Goal: Task Accomplishment & Management: Manage account settings

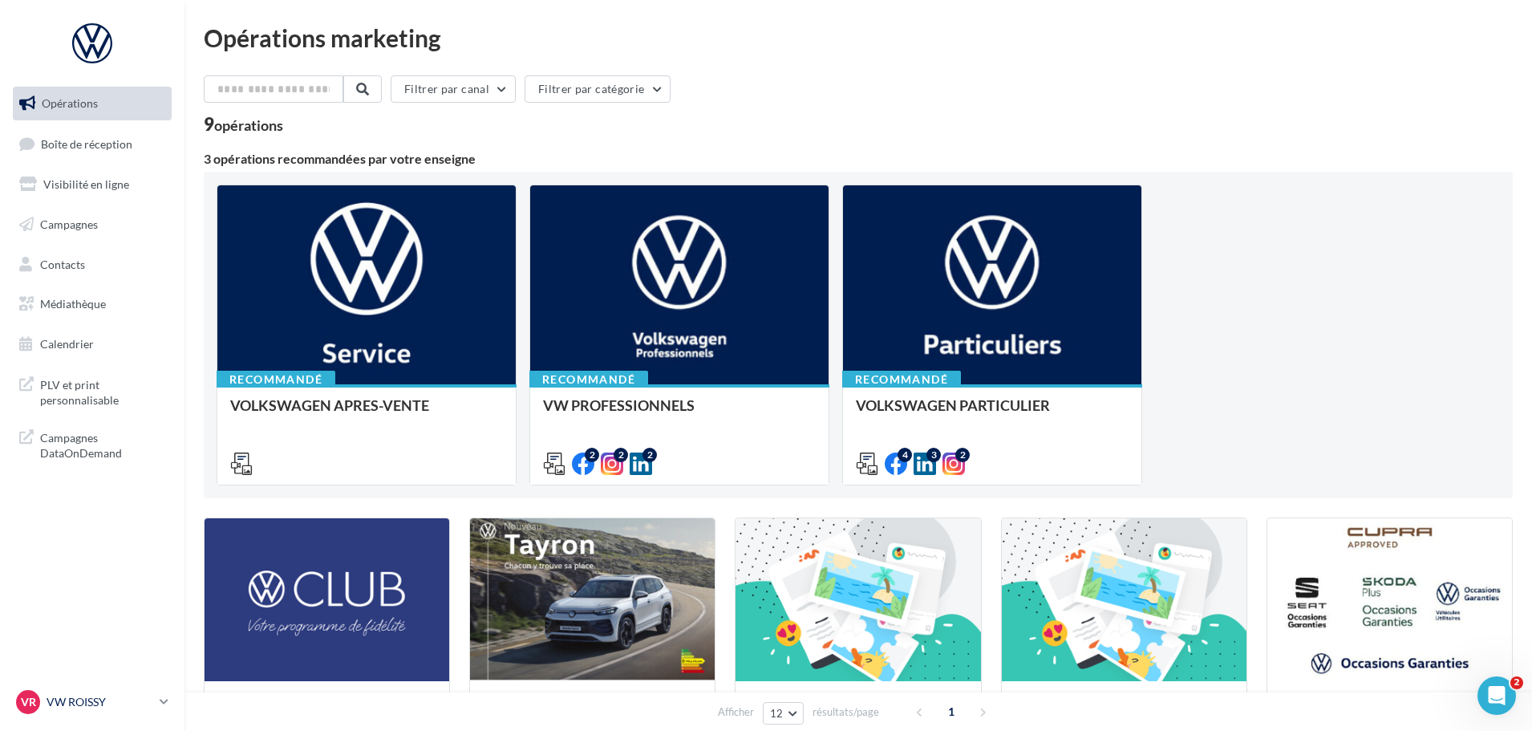
click at [85, 698] on p "VW ROISSY" at bounding box center [100, 702] width 107 height 16
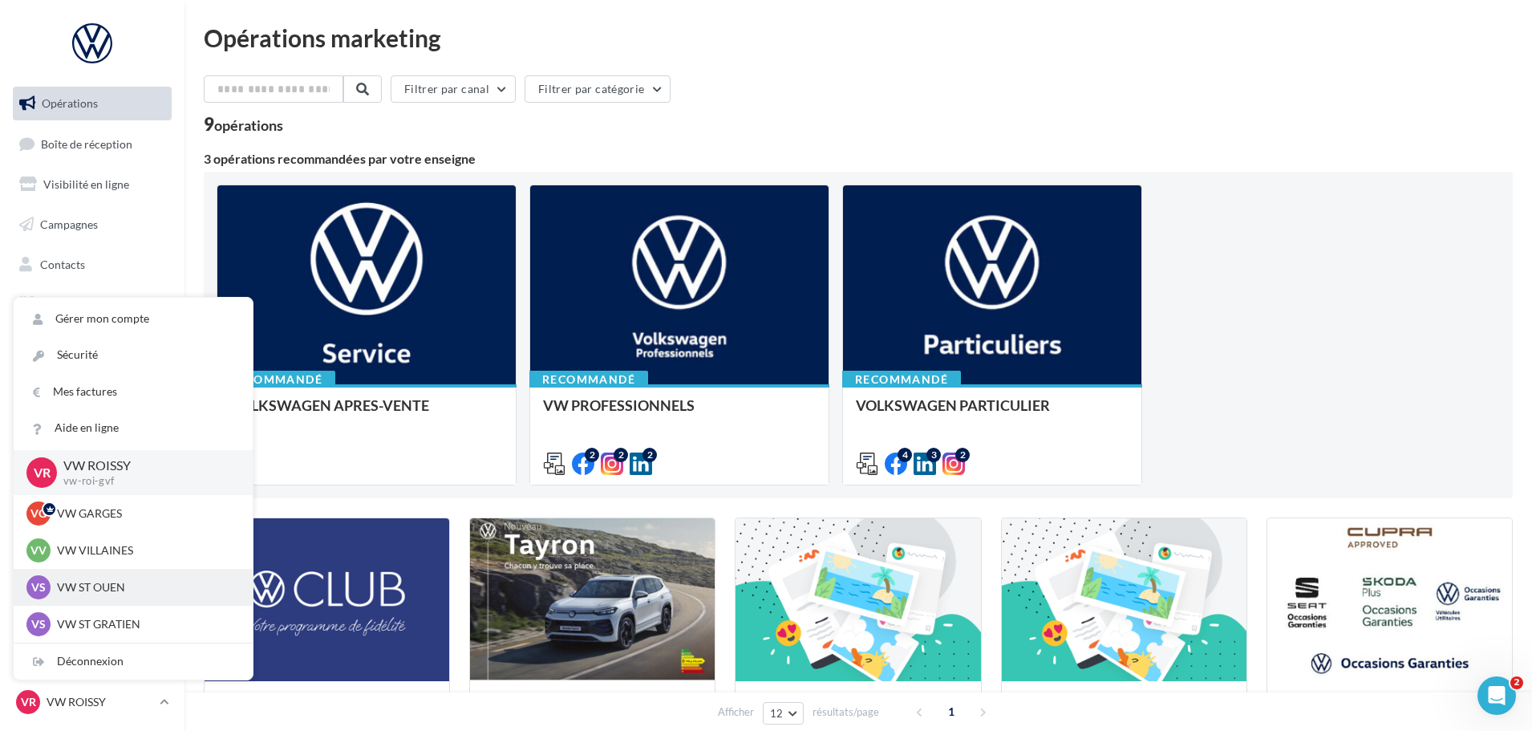
click at [104, 575] on div "VS VW ST OUEN vw-sto-gvf" at bounding box center [132, 587] width 213 height 24
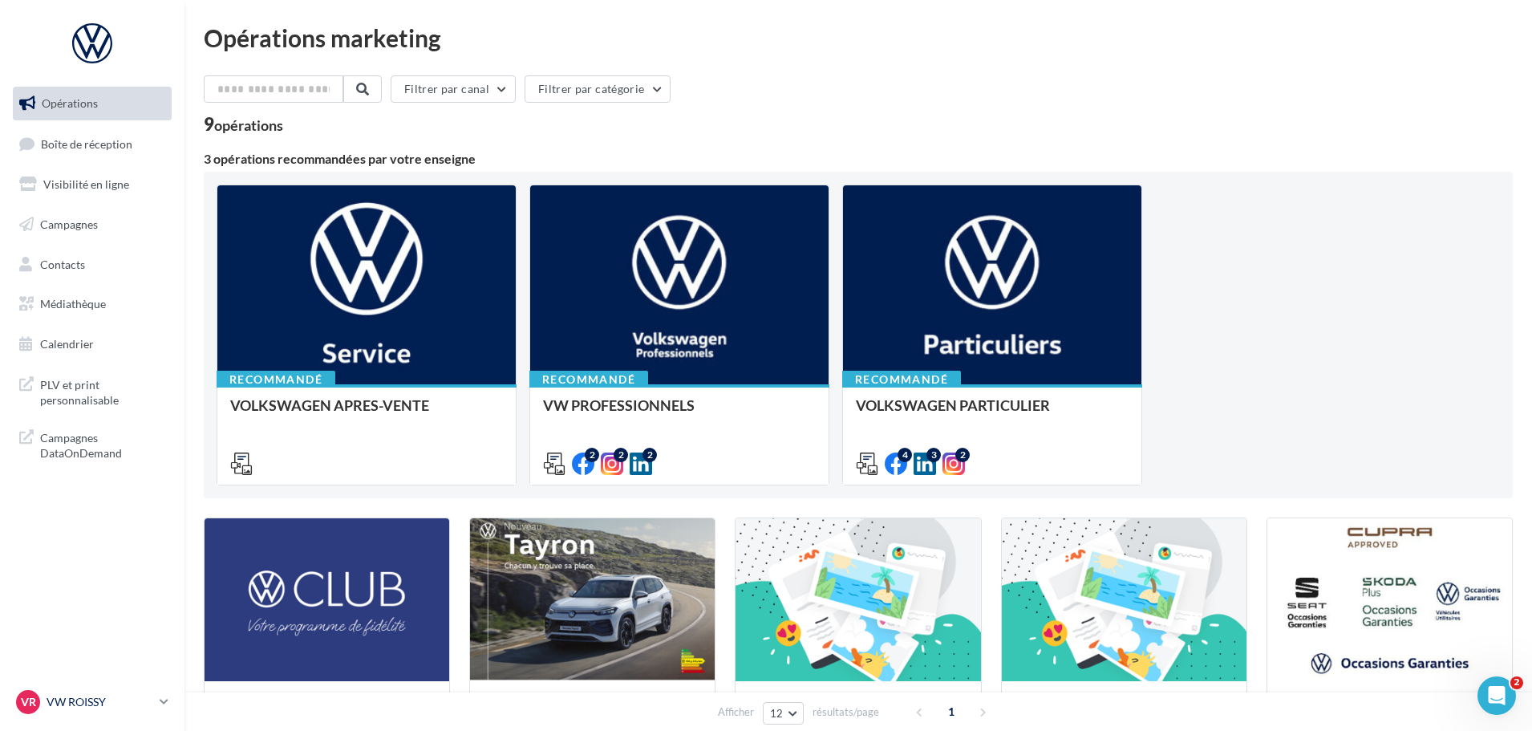
click at [95, 705] on p "VW ROISSY" at bounding box center [100, 702] width 107 height 16
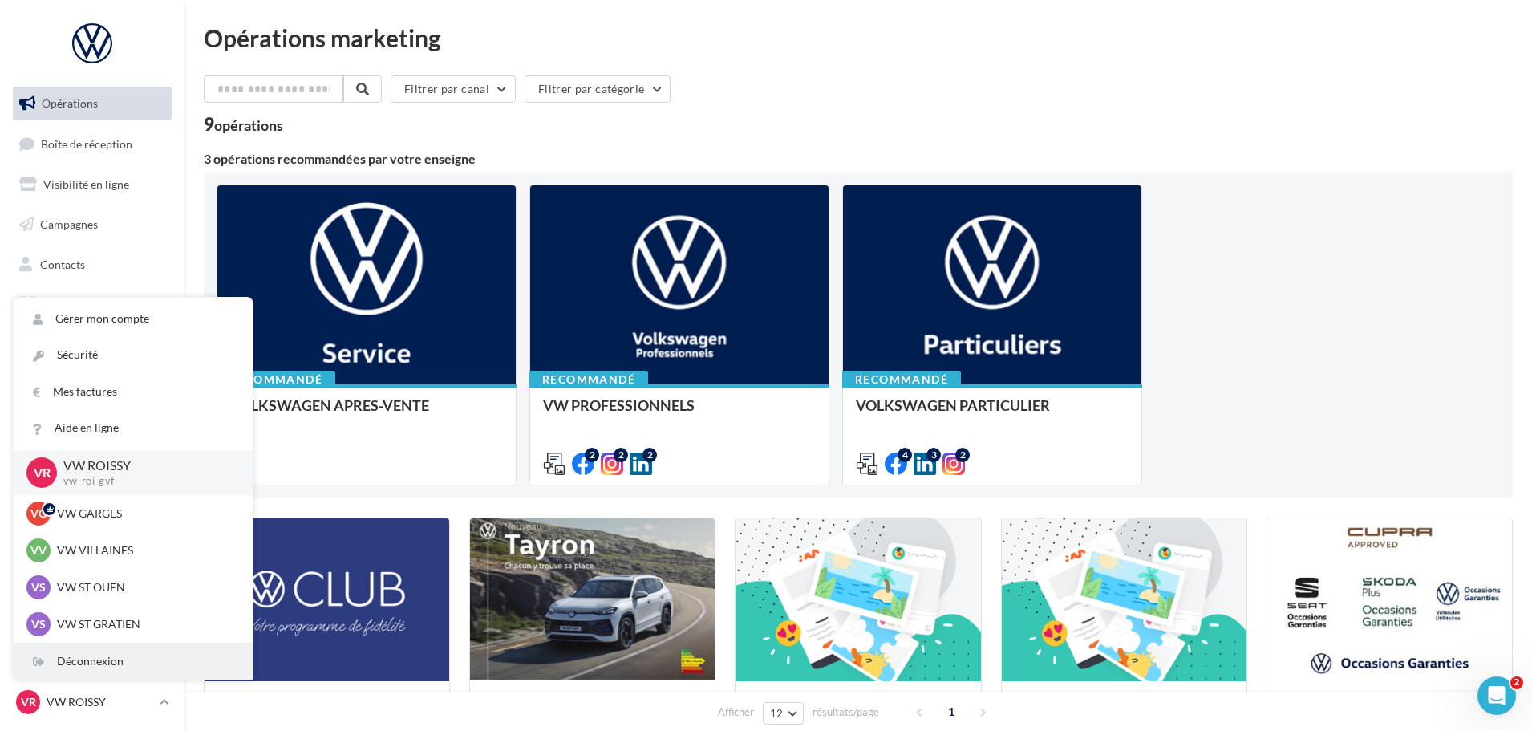
click at [73, 666] on div "Déconnexion" at bounding box center [133, 661] width 239 height 36
